Goal: Information Seeking & Learning: Check status

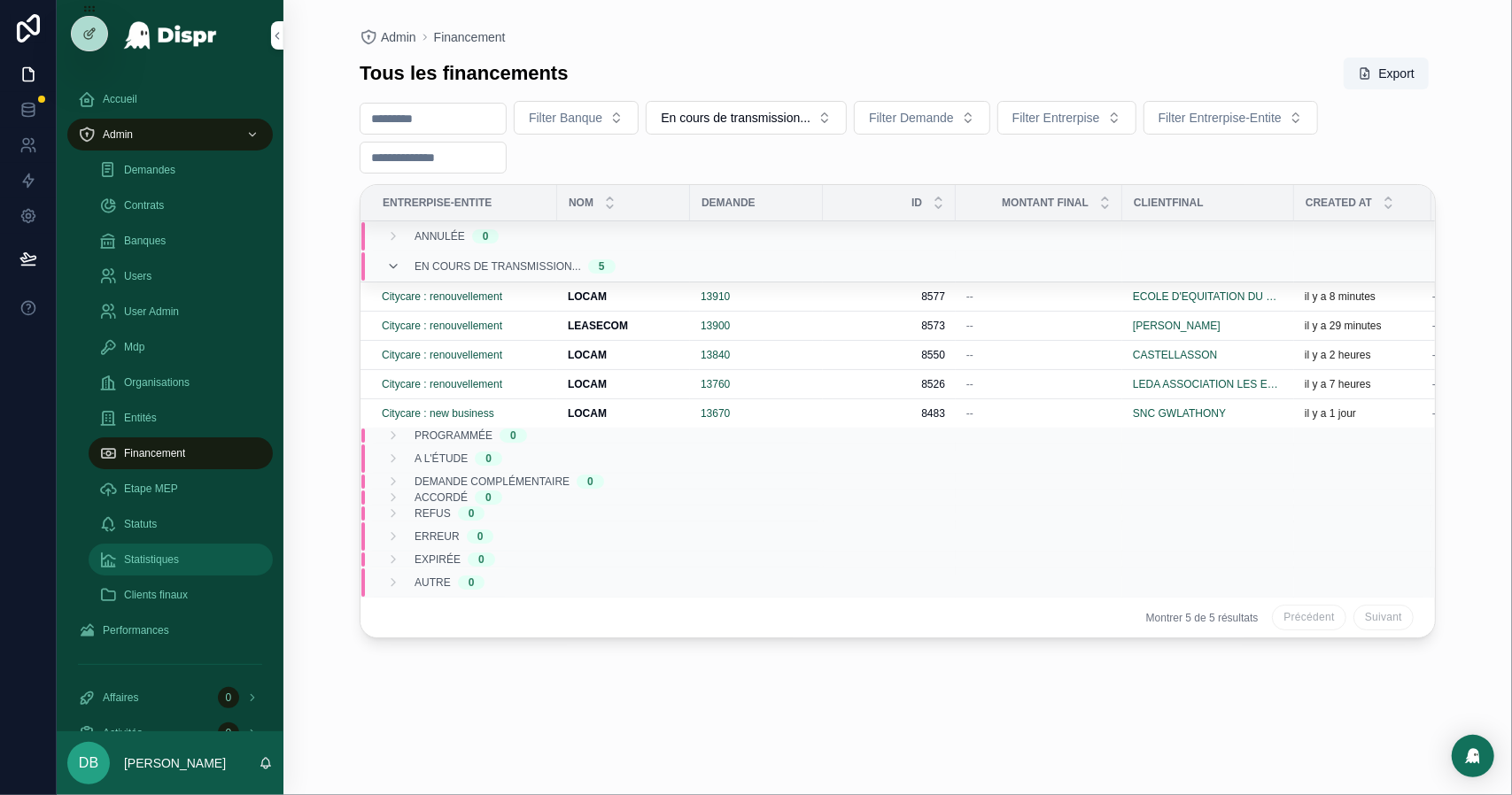
click at [191, 570] on div "Statistiques" at bounding box center [180, 560] width 163 height 29
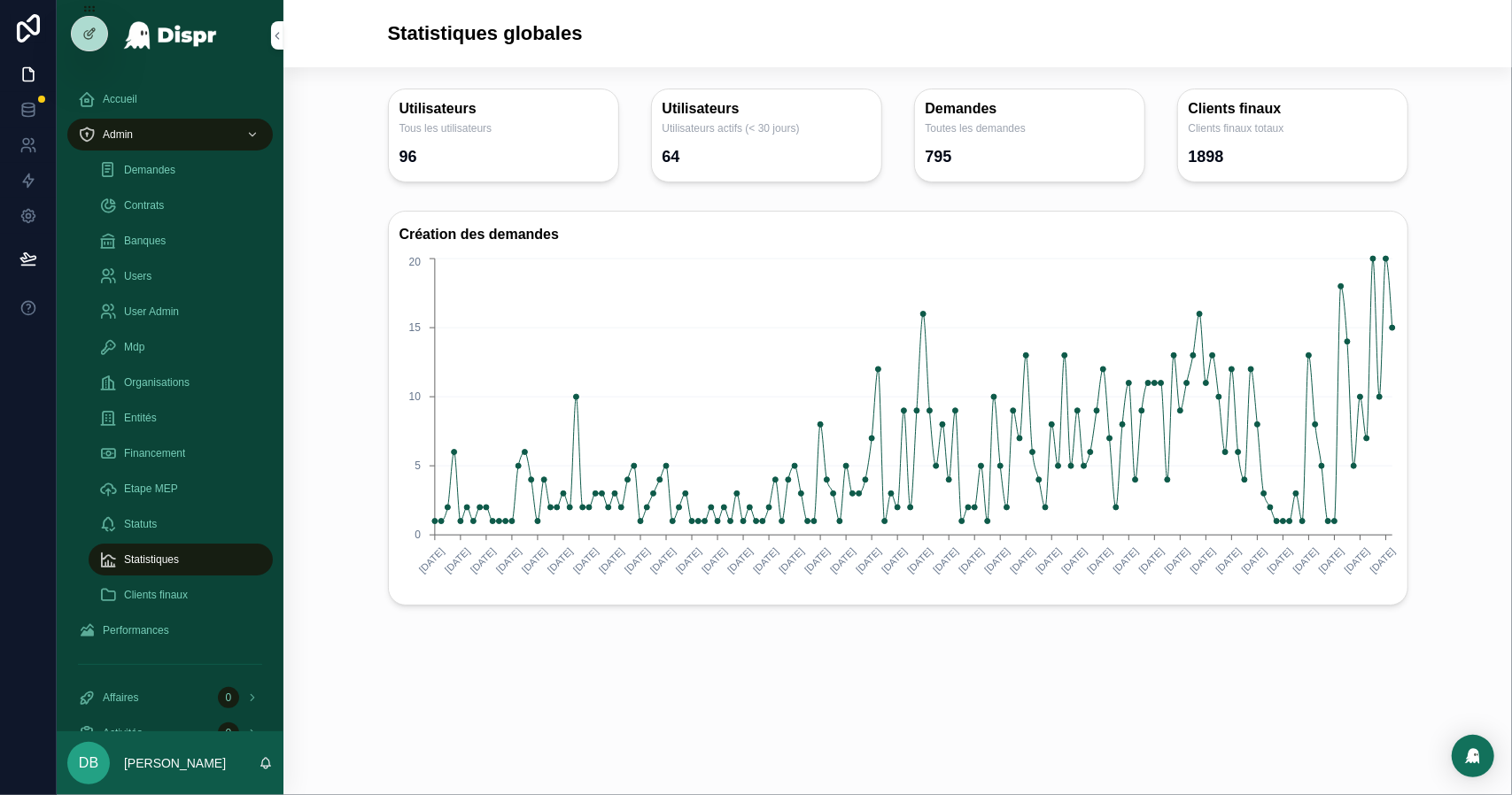
click at [1393, 326] on circle "chart" at bounding box center [1393, 328] width 6 height 6
click at [363, 239] on div "Création des demandes [DATE] [DATE] [DATE] [DATE] [DATE] [DATE] [DATE] [DATE] […" at bounding box center [898, 408] width 1201 height 409
drag, startPoint x: 278, startPoint y: 116, endPoint x: 297, endPoint y: 61, distance: 58.2
click at [297, 61] on div "Accueil Admin Demandes Contrats Banques Users User Admin Mdp Organisations Enti…" at bounding box center [785, 398] width 1456 height 795
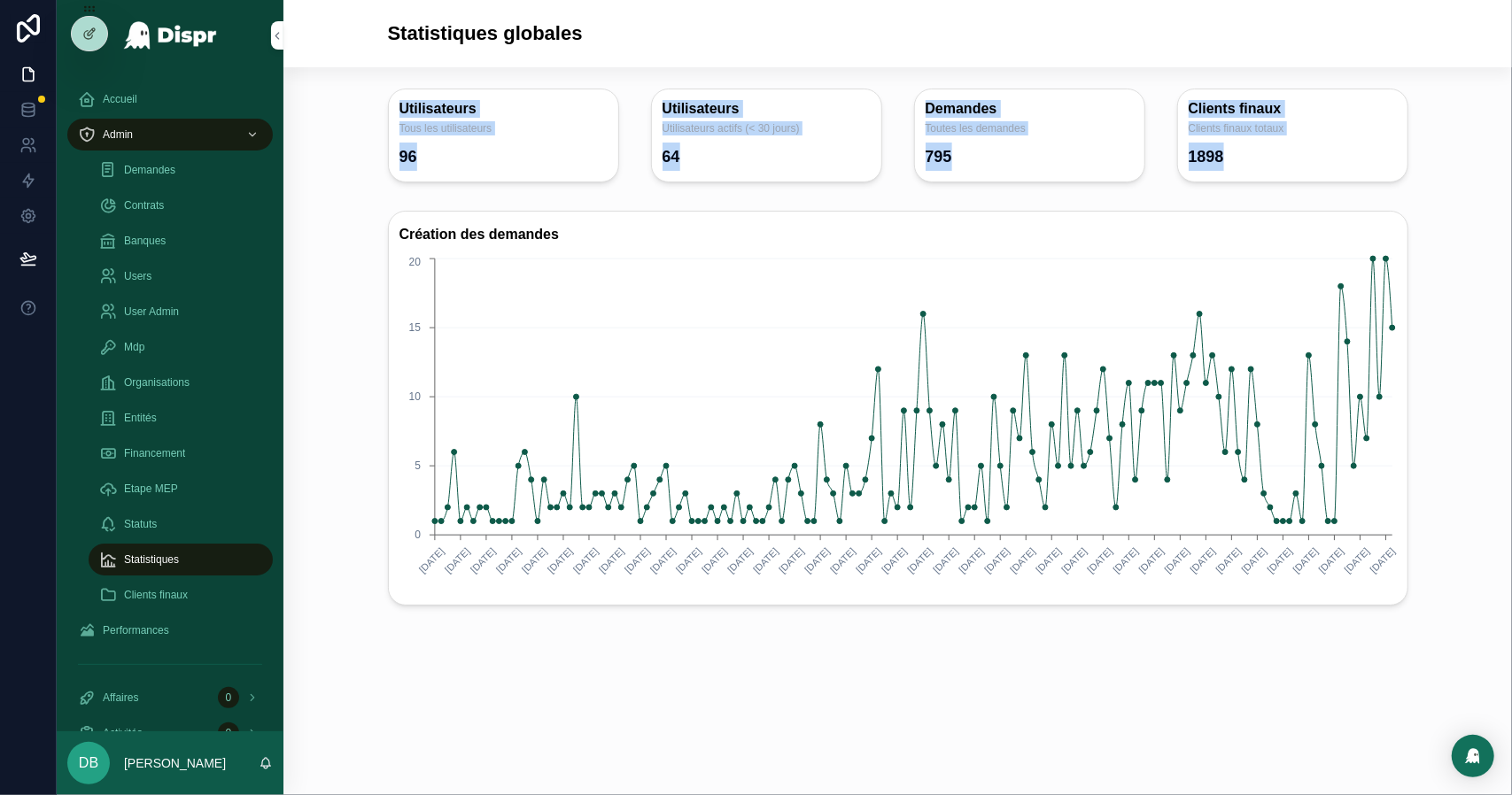
drag, startPoint x: 393, startPoint y: 107, endPoint x: 1297, endPoint y: 172, distance: 906.3
click at [1297, 172] on div "Utilisateurs Tous les utilisateurs 96 Utilisateurs Utilisateurs actifs (< 30 jo…" at bounding box center [898, 136] width 1042 height 108
click at [1297, 172] on div "Clients finaux Clients finaux totaux 1898" at bounding box center [1292, 135] width 231 height 94
drag, startPoint x: 1297, startPoint y: 172, endPoint x: 396, endPoint y: 116, distance: 902.7
click at [396, 116] on div "Utilisateurs Tous les utilisateurs 96 Utilisateurs Utilisateurs actifs (< 30 jo…" at bounding box center [898, 136] width 1042 height 108
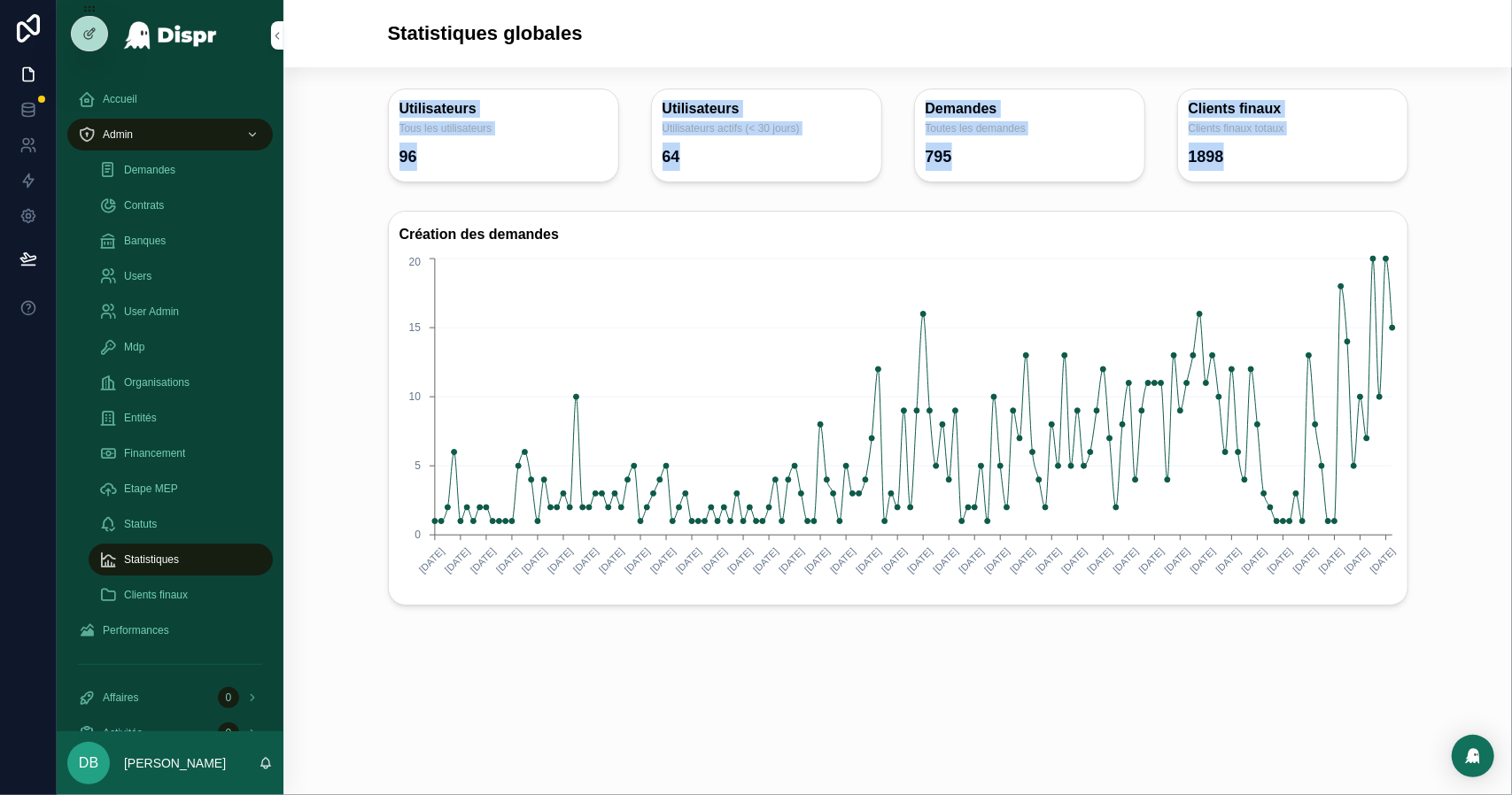
click at [418, 154] on div "96" at bounding box center [408, 157] width 18 height 29
click at [434, 160] on div "96" at bounding box center [503, 157] width 208 height 29
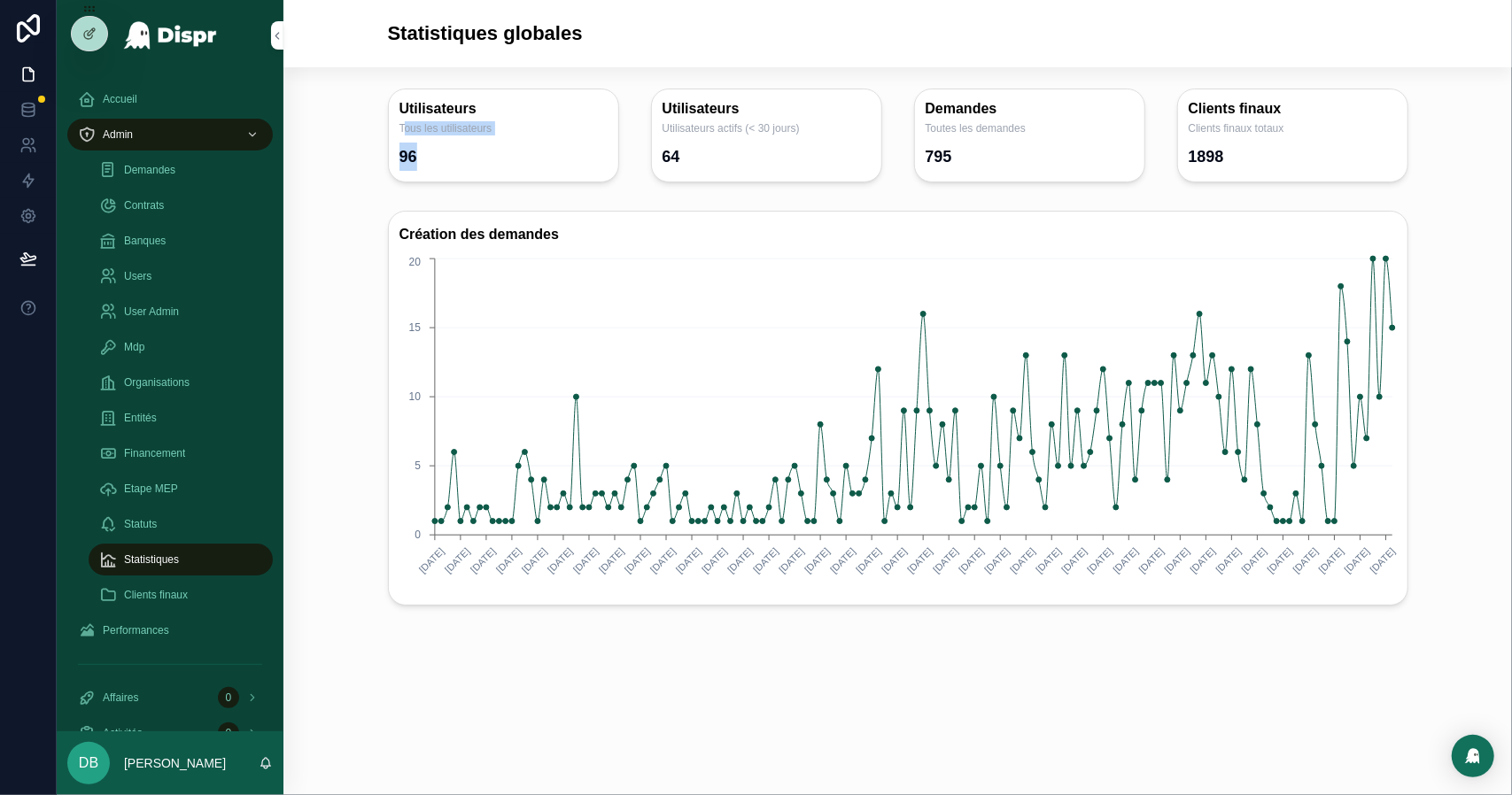
drag, startPoint x: 433, startPoint y: 160, endPoint x: 403, endPoint y: 132, distance: 41.0
click at [403, 132] on div "Utilisateurs Tous les utilisateurs 96" at bounding box center [503, 135] width 231 height 94
click at [393, 105] on div "Utilisateurs Tous les utilisateurs 96" at bounding box center [503, 135] width 231 height 94
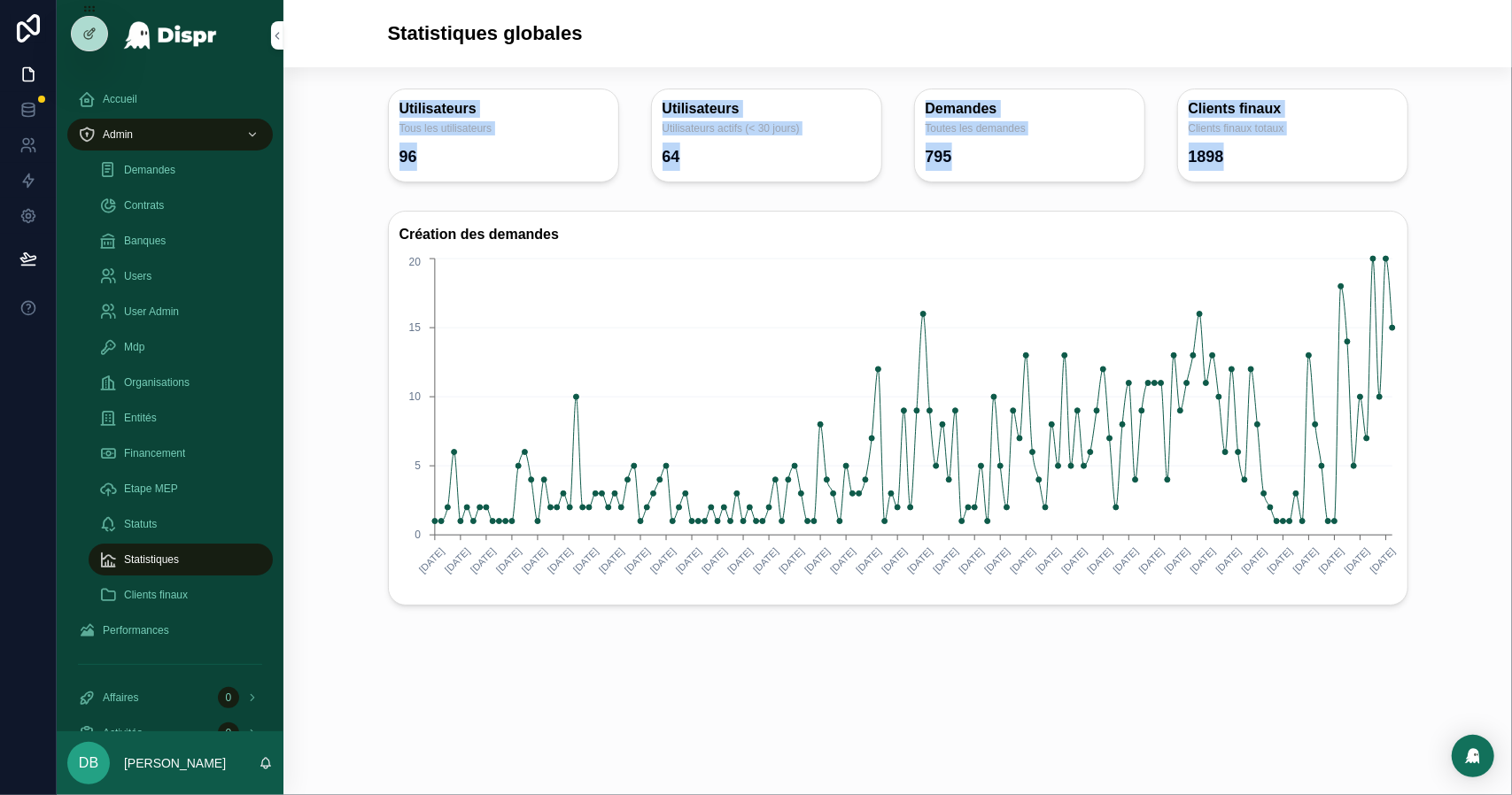
drag, startPoint x: 397, startPoint y: 104, endPoint x: 1318, endPoint y: 161, distance: 922.8
click at [1318, 161] on div "Utilisateurs Tous les utilisateurs 96 Utilisateurs Utilisateurs actifs (< 30 jo…" at bounding box center [898, 136] width 1042 height 108
click at [1223, 159] on div "1898" at bounding box center [1207, 157] width 35 height 29
drag, startPoint x: 1342, startPoint y: 162, endPoint x: 374, endPoint y: 116, distance: 969.1
click at [374, 116] on div "Utilisateurs Tous les utilisateurs 96 Utilisateurs Utilisateurs actifs (< 30 jo…" at bounding box center [898, 136] width 1201 height 108
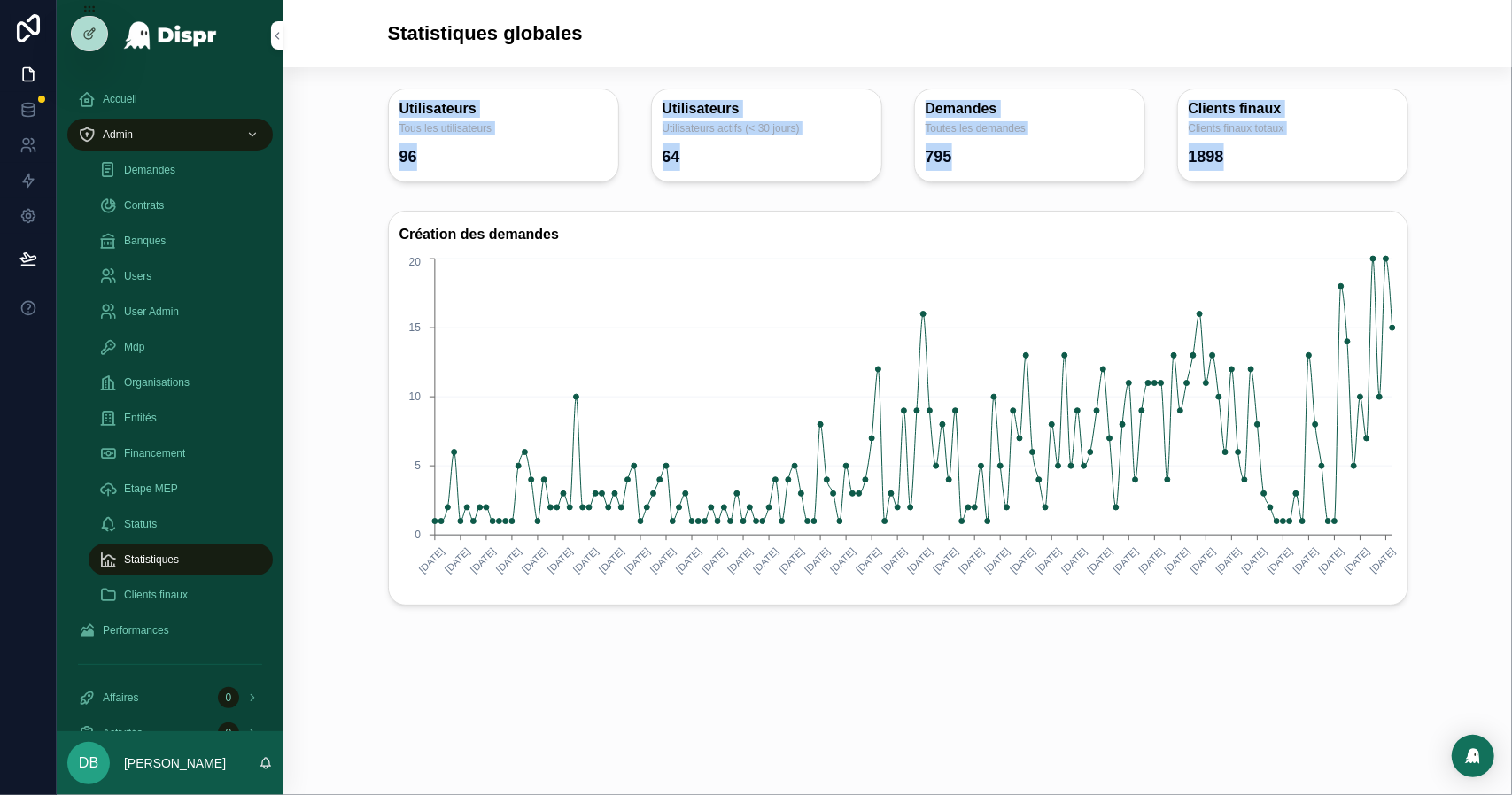
click at [374, 116] on div "Utilisateurs Tous les utilisateurs 96 Utilisateurs Utilisateurs actifs (< 30 jo…" at bounding box center [898, 136] width 1201 height 108
drag, startPoint x: 397, startPoint y: 104, endPoint x: 1379, endPoint y: 157, distance: 983.4
click at [1379, 157] on div "Utilisateurs Tous les utilisateurs 96 Utilisateurs Utilisateurs actifs (< 30 jo…" at bounding box center [898, 136] width 1042 height 108
click at [1362, 157] on div "1898" at bounding box center [1293, 157] width 208 height 29
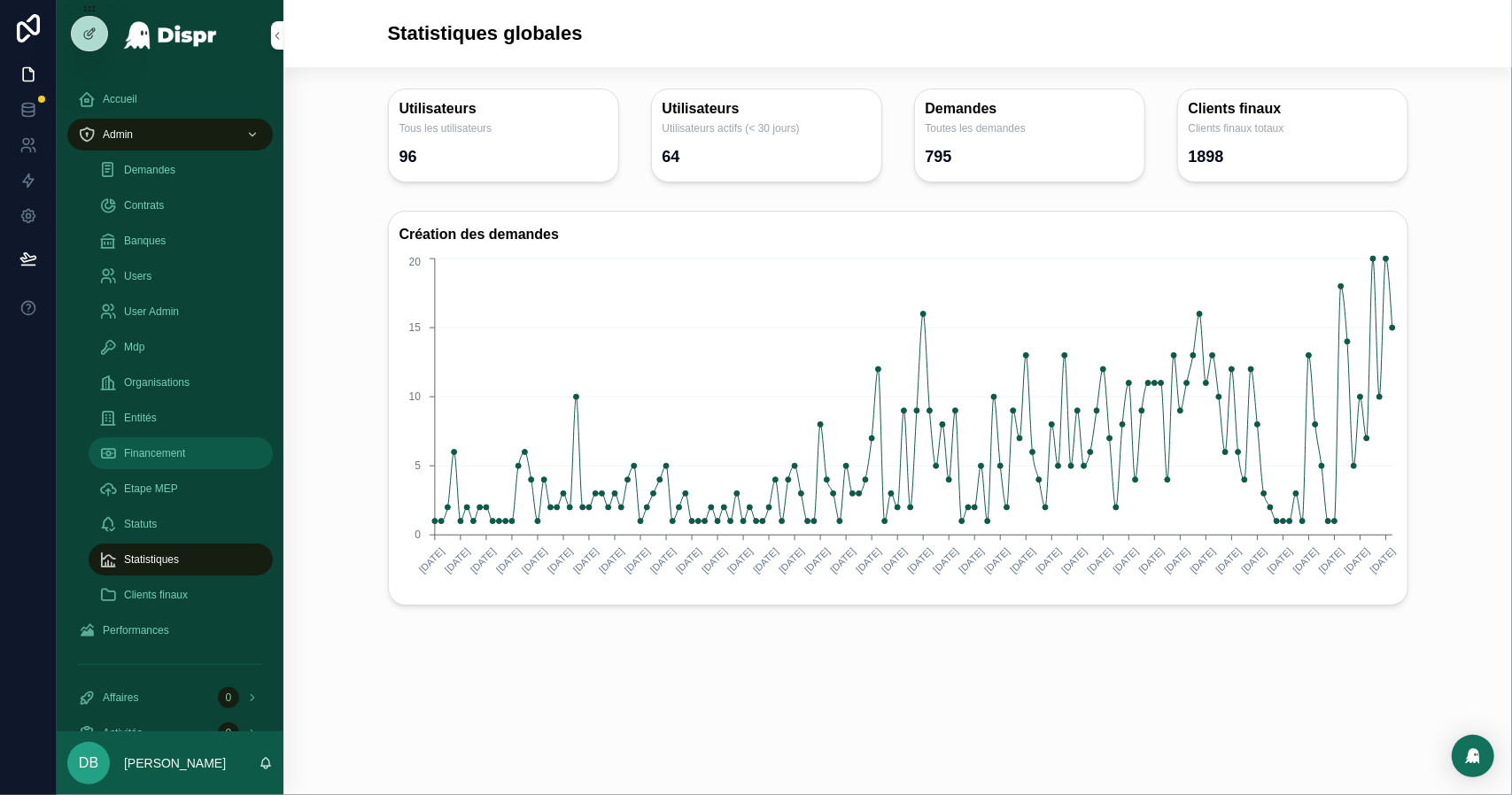
click at [195, 460] on div "Financement" at bounding box center [180, 454] width 163 height 29
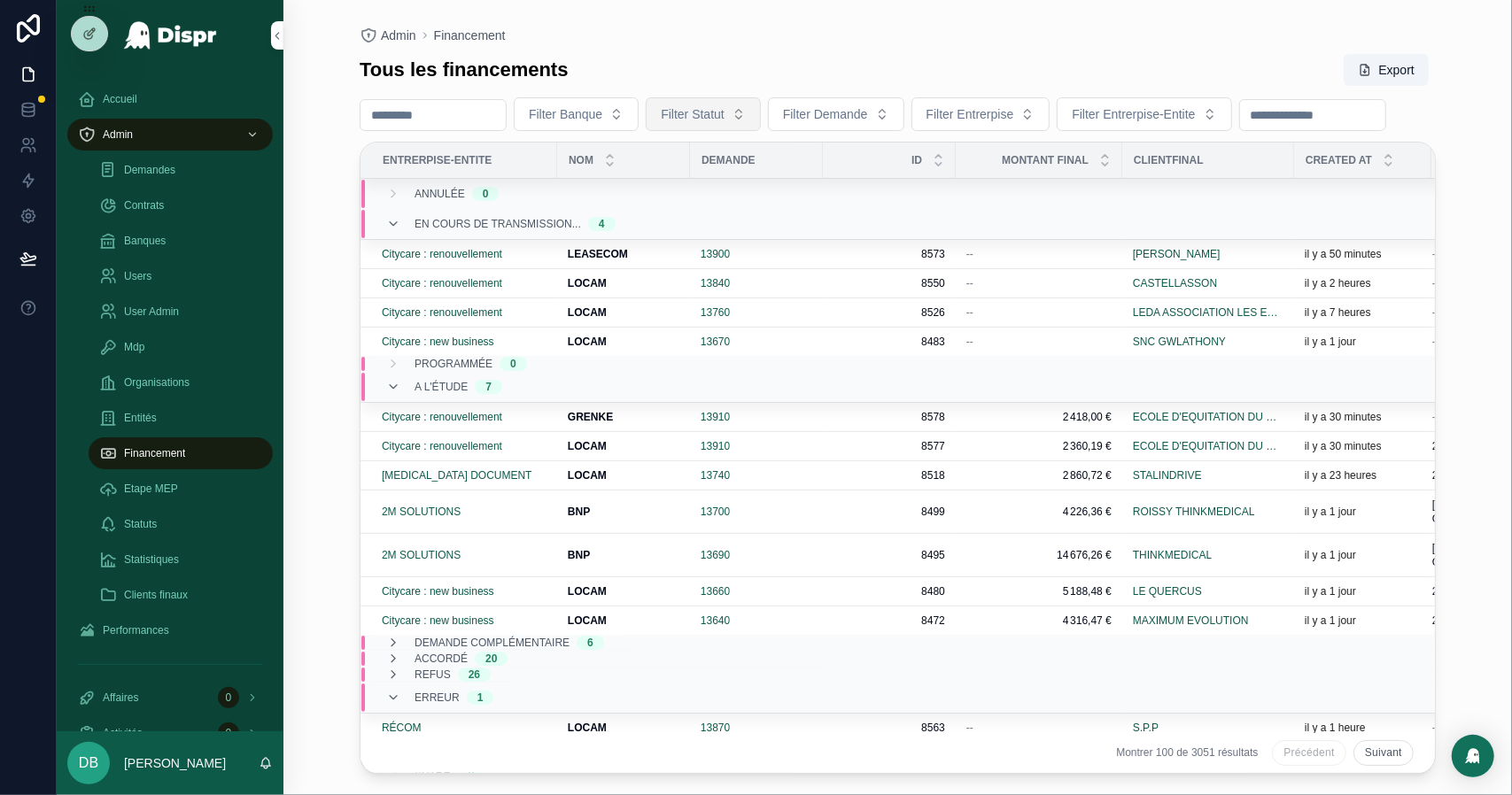
click at [742, 126] on button "Filter Statut" at bounding box center [703, 113] width 115 height 33
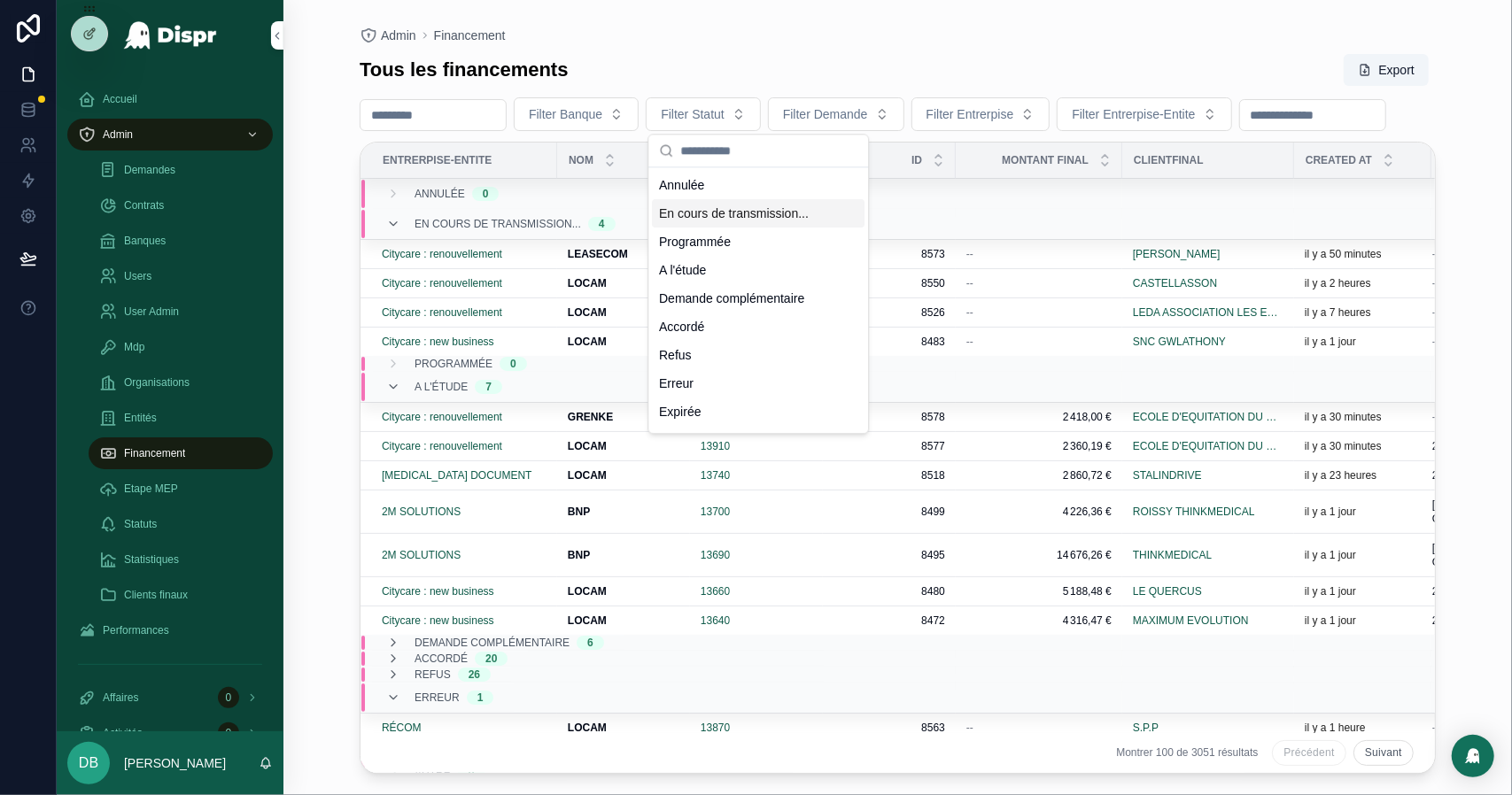
click at [727, 227] on div "En cours de transmission..." at bounding box center [757, 213] width 212 height 29
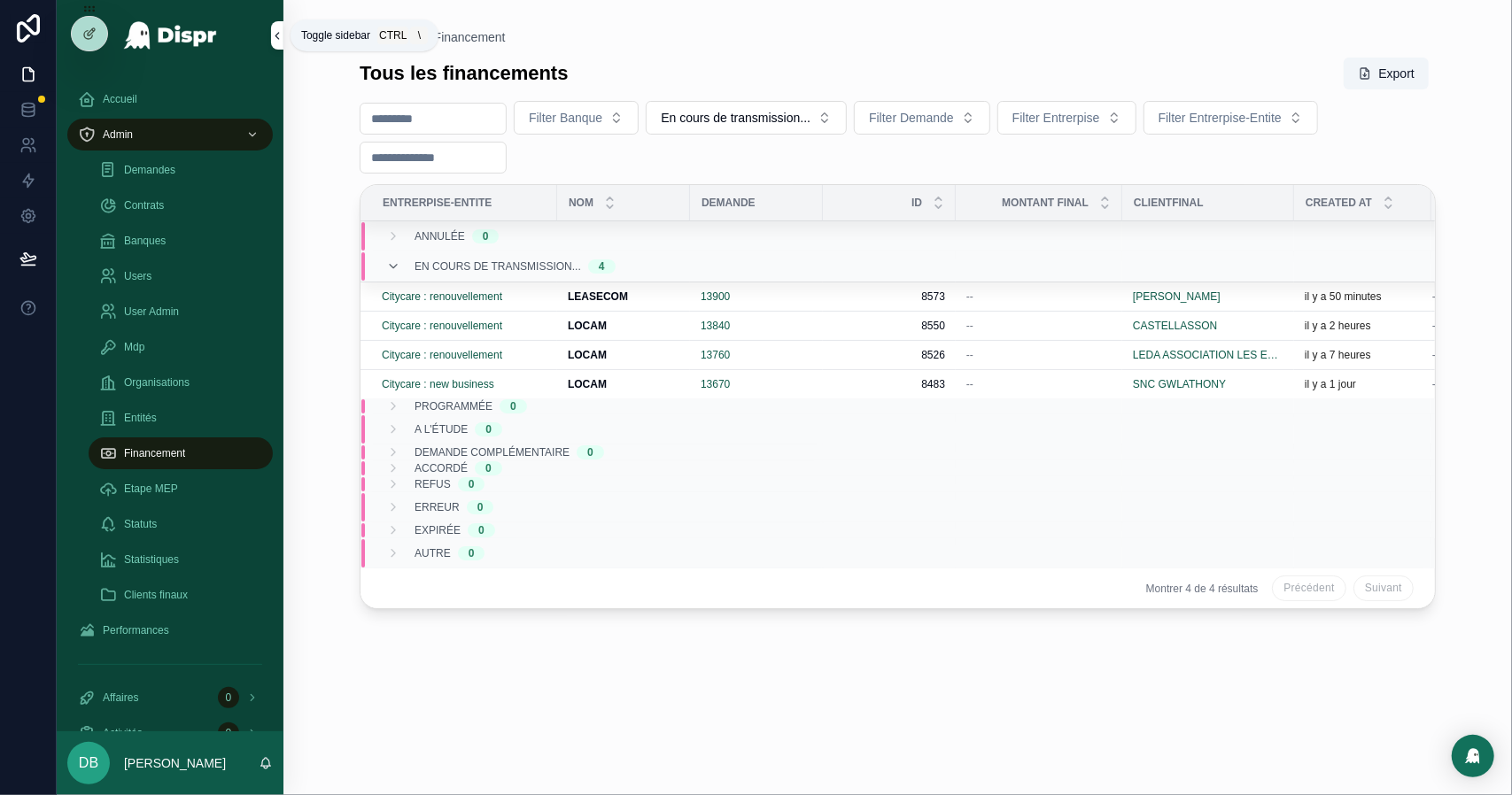
click at [276, 43] on button "scrollable content" at bounding box center [277, 35] width 12 height 29
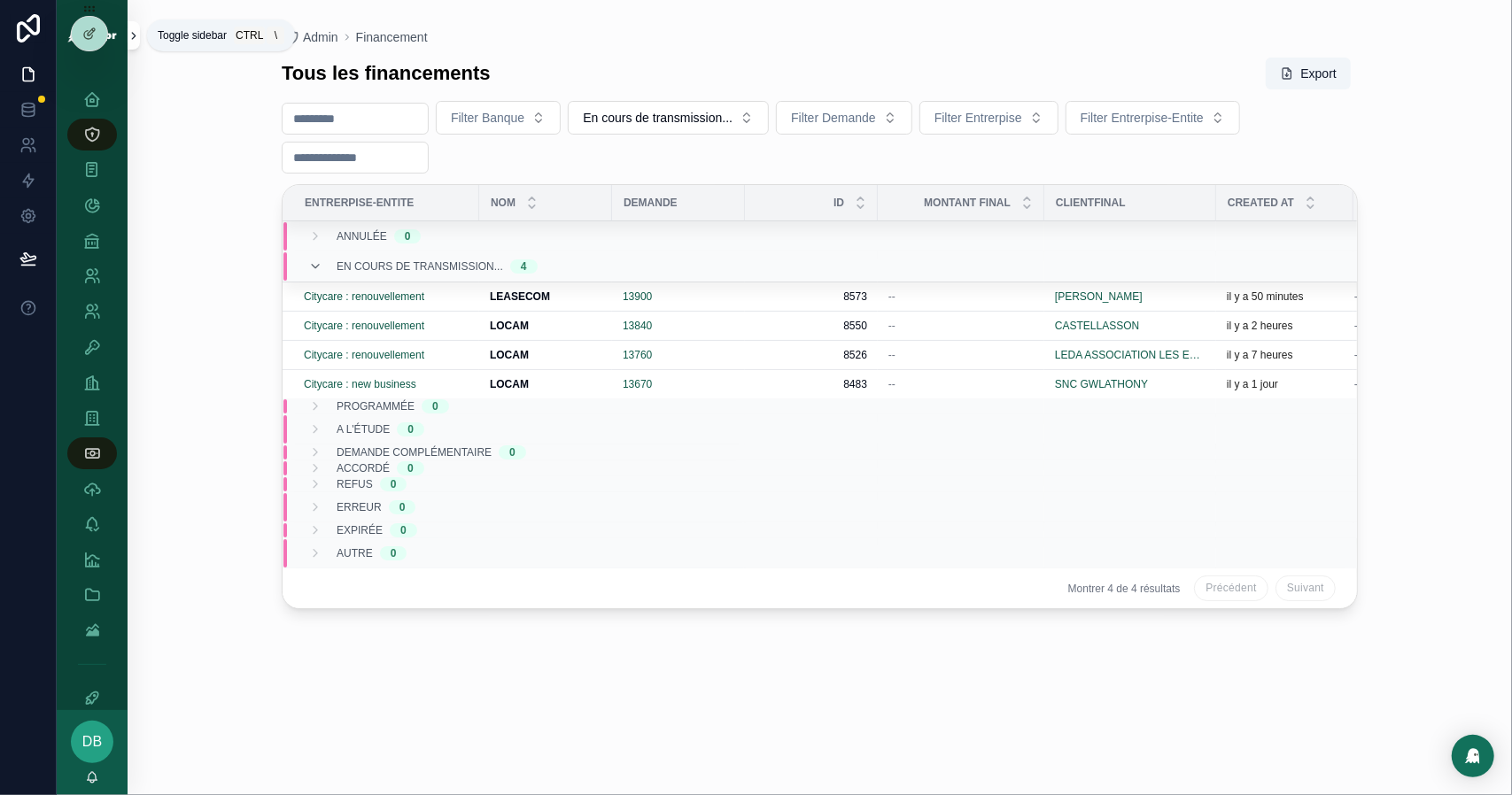
click at [134, 41] on icon "scrollable content" at bounding box center [133, 36] width 12 height 13
